Goal: Information Seeking & Learning: Understand process/instructions

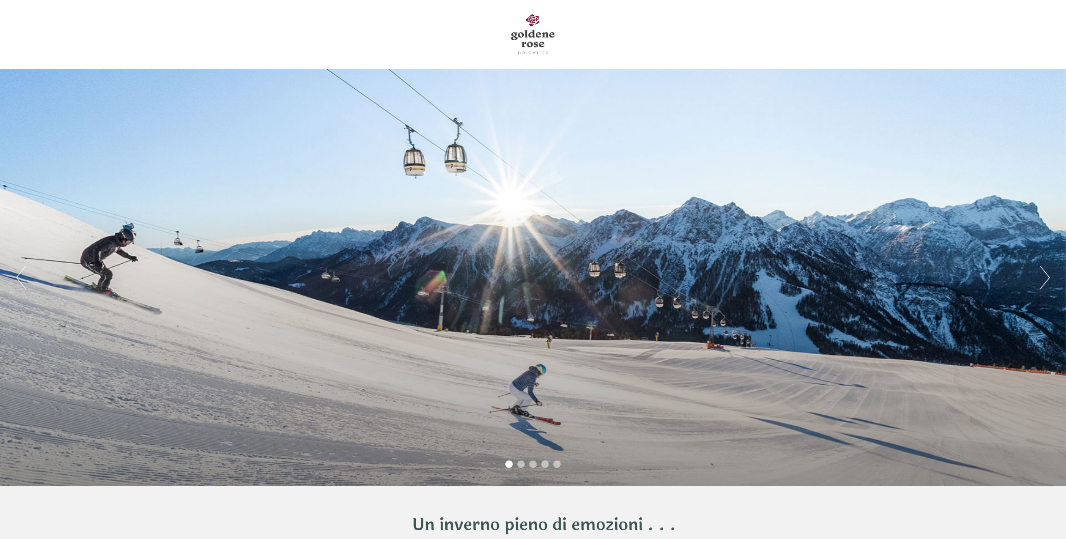
click at [607, 31] on div at bounding box center [533, 35] width 517 height 60
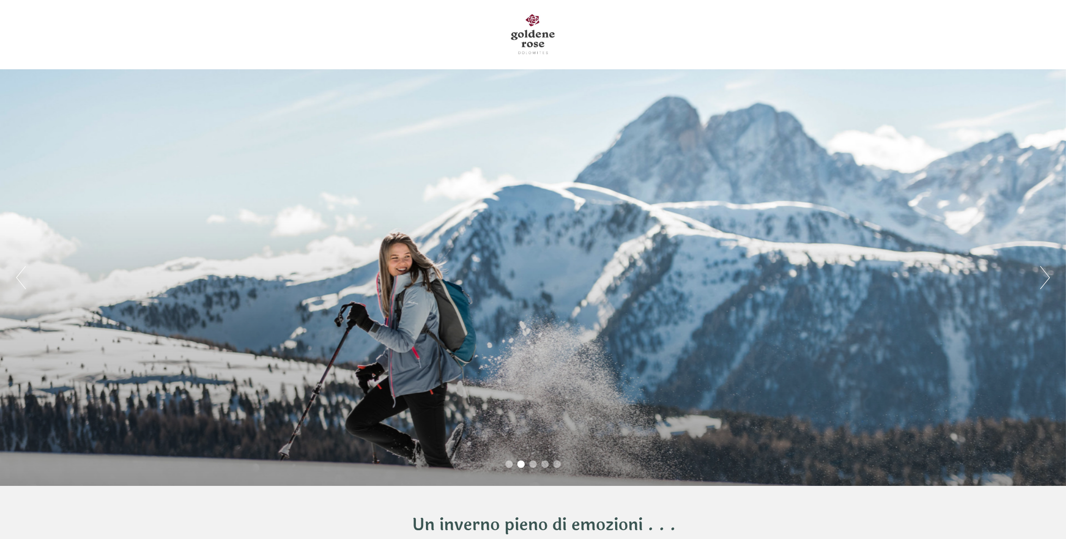
click at [734, 34] on div at bounding box center [533, 35] width 517 height 60
click at [727, 60] on div at bounding box center [533, 35] width 517 height 60
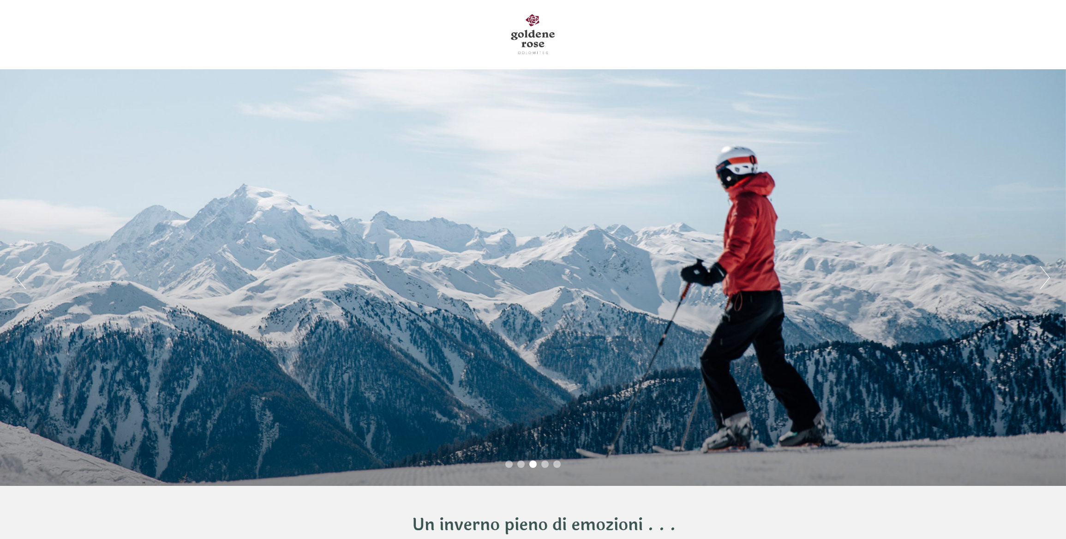
click at [725, 51] on div at bounding box center [533, 35] width 517 height 60
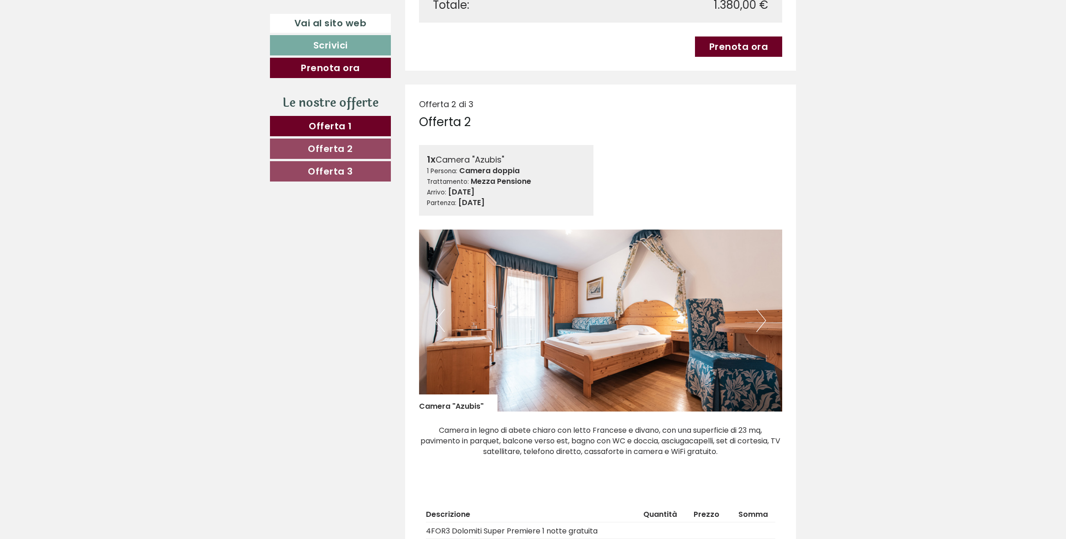
scroll to position [1175, 0]
